Goal: Subscribe to service/newsletter

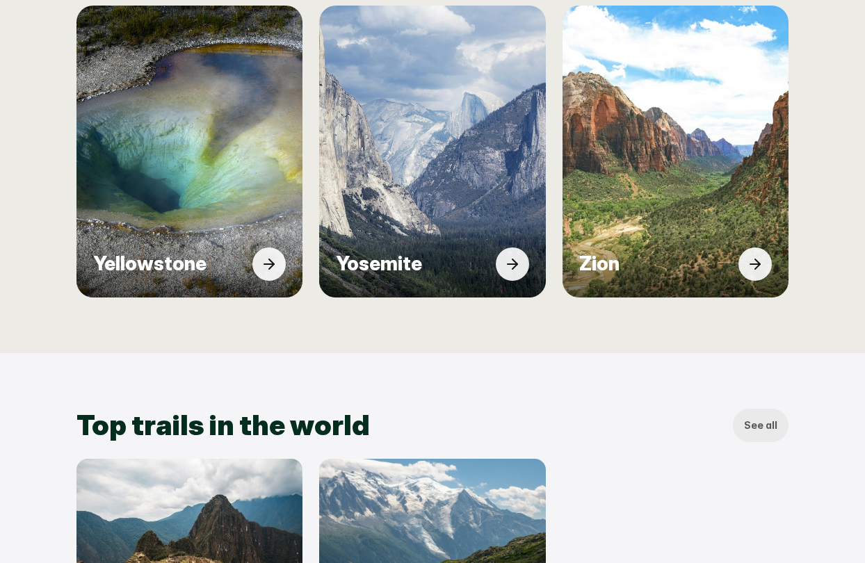
scroll to position [1125, 0]
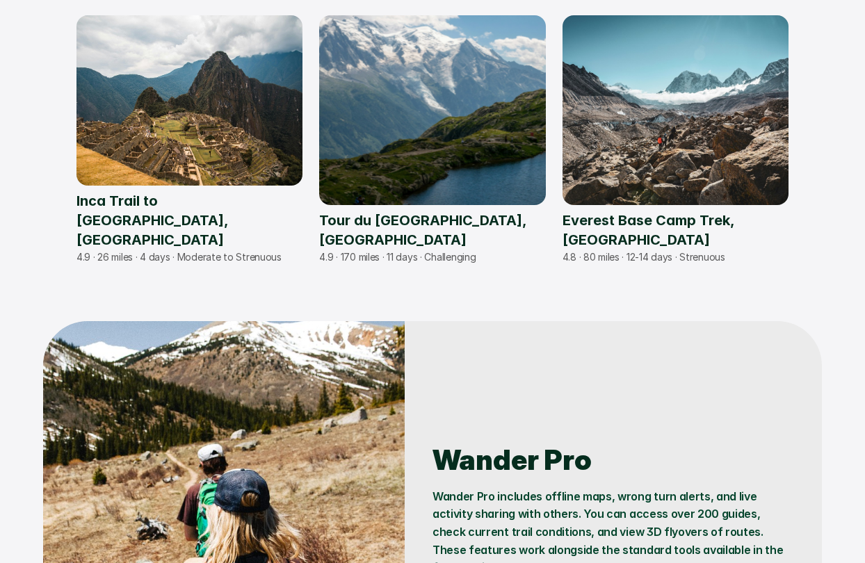
click at [432, 232] on p "Tour du [GEOGRAPHIC_DATA], [GEOGRAPHIC_DATA]" at bounding box center [432, 230] width 226 height 39
click at [510, 106] on img at bounding box center [432, 110] width 249 height 209
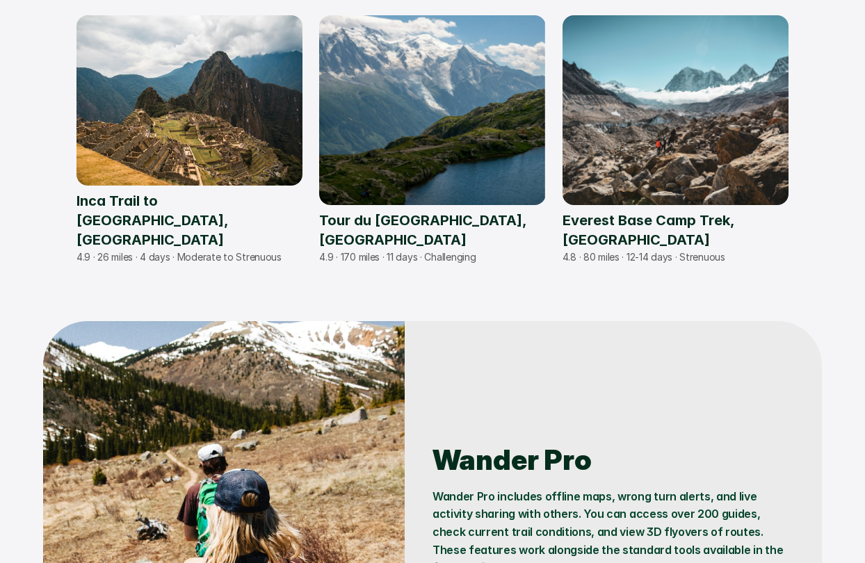
click at [727, 129] on img at bounding box center [675, 110] width 249 height 209
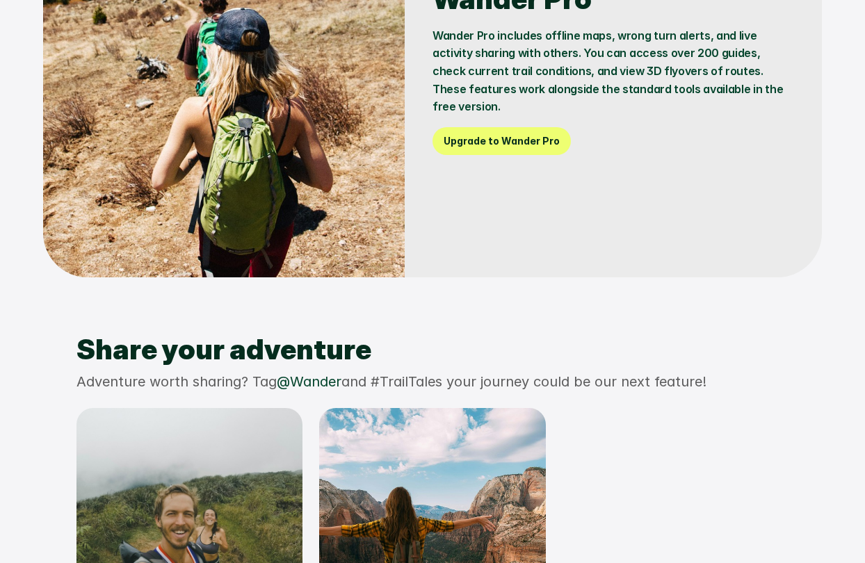
scroll to position [1589, 0]
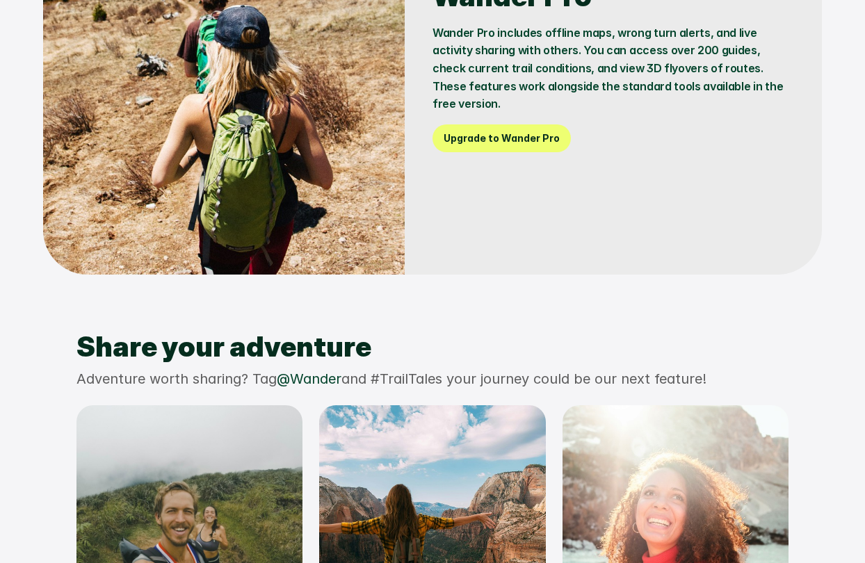
click at [502, 138] on link "Upgrade to Wander Pro" at bounding box center [501, 138] width 138 height 28
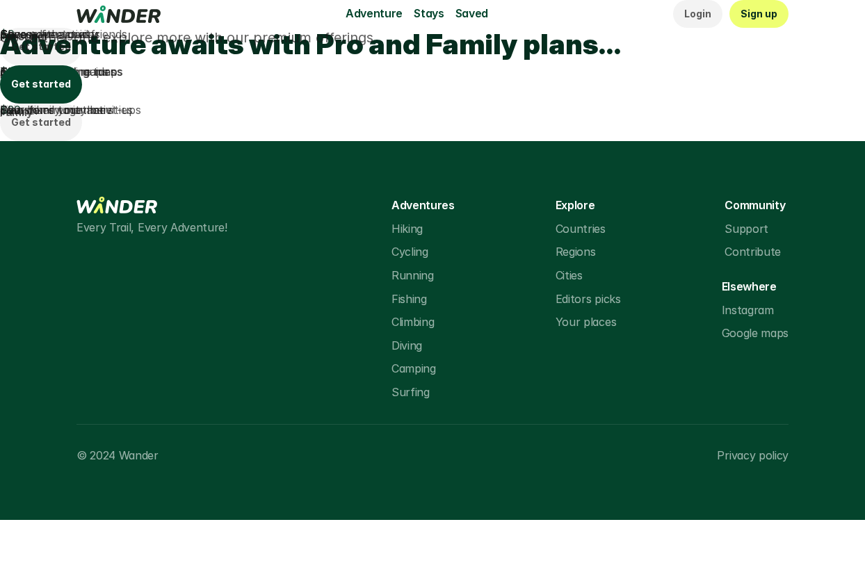
scroll to position [308, 0]
